Goal: Obtain resource: Download file/media

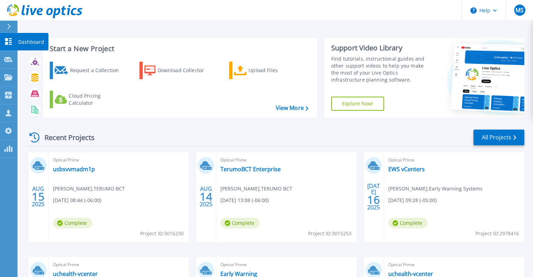
click at [6, 46] on link "Dashboard Dashboard" at bounding box center [9, 42] width 18 height 18
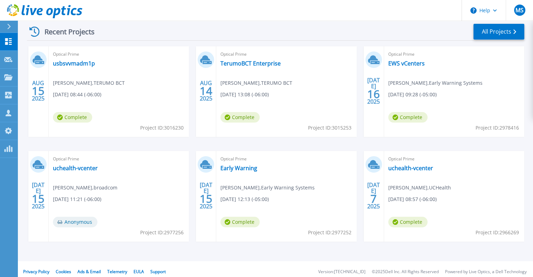
scroll to position [111, 0]
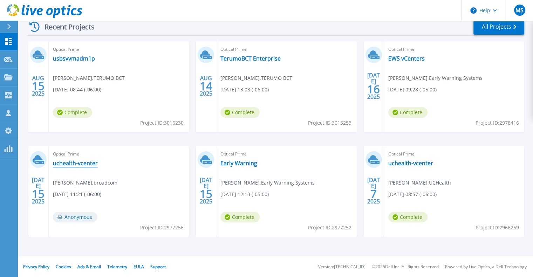
click at [69, 164] on link "uchealth-vcenter" at bounding box center [75, 163] width 45 height 7
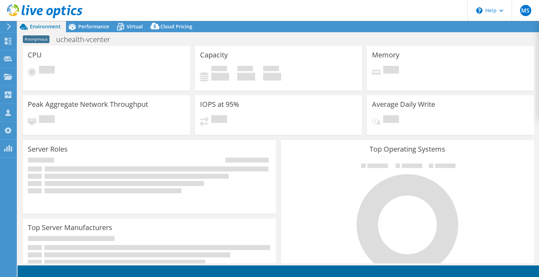
select select "USD"
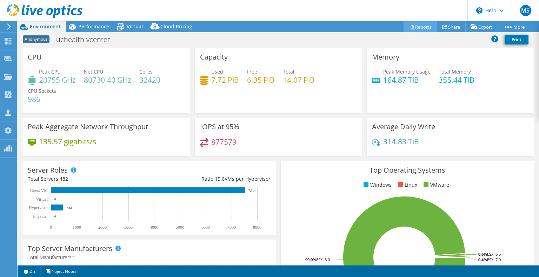
click at [421, 27] on link "Reports" at bounding box center [420, 26] width 34 height 11
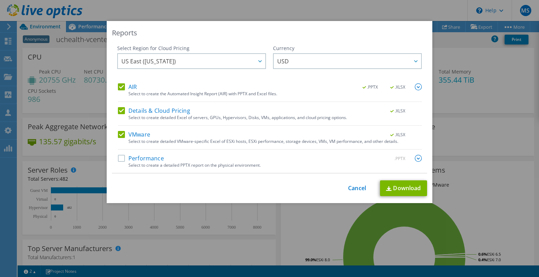
click at [415, 84] on img at bounding box center [417, 86] width 7 height 7
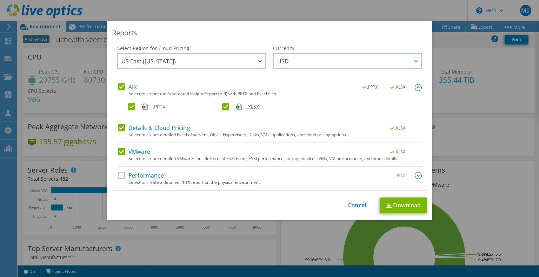
click at [223, 108] on label ".XLSX" at bounding box center [268, 106] width 93 height 7
click at [0, 0] on input ".XLSX" at bounding box center [0, 0] width 0 height 0
click at [154, 106] on span ".PPTX" at bounding box center [159, 107] width 13 height 8
click at [0, 0] on input ".PPTX" at bounding box center [0, 0] width 0 height 0
click at [154, 106] on span ".PPTX" at bounding box center [159, 107] width 13 height 8
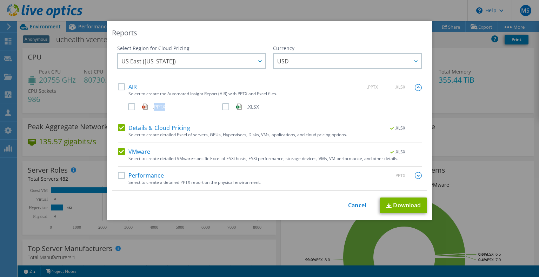
click at [0, 0] on input ".PPTX" at bounding box center [0, 0] width 0 height 0
click at [119, 128] on label "Details & Cloud Pricing" at bounding box center [154, 127] width 72 height 7
click at [0, 0] on input "Details & Cloud Pricing" at bounding box center [0, 0] width 0 height 0
click at [118, 148] on label "VMware" at bounding box center [134, 151] width 32 height 7
click at [0, 0] on input "VMware" at bounding box center [0, 0] width 0 height 0
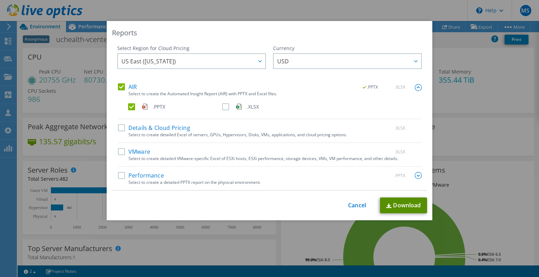
click at [401, 206] on link "Download" at bounding box center [403, 206] width 47 height 16
